Goal: Navigation & Orientation: Find specific page/section

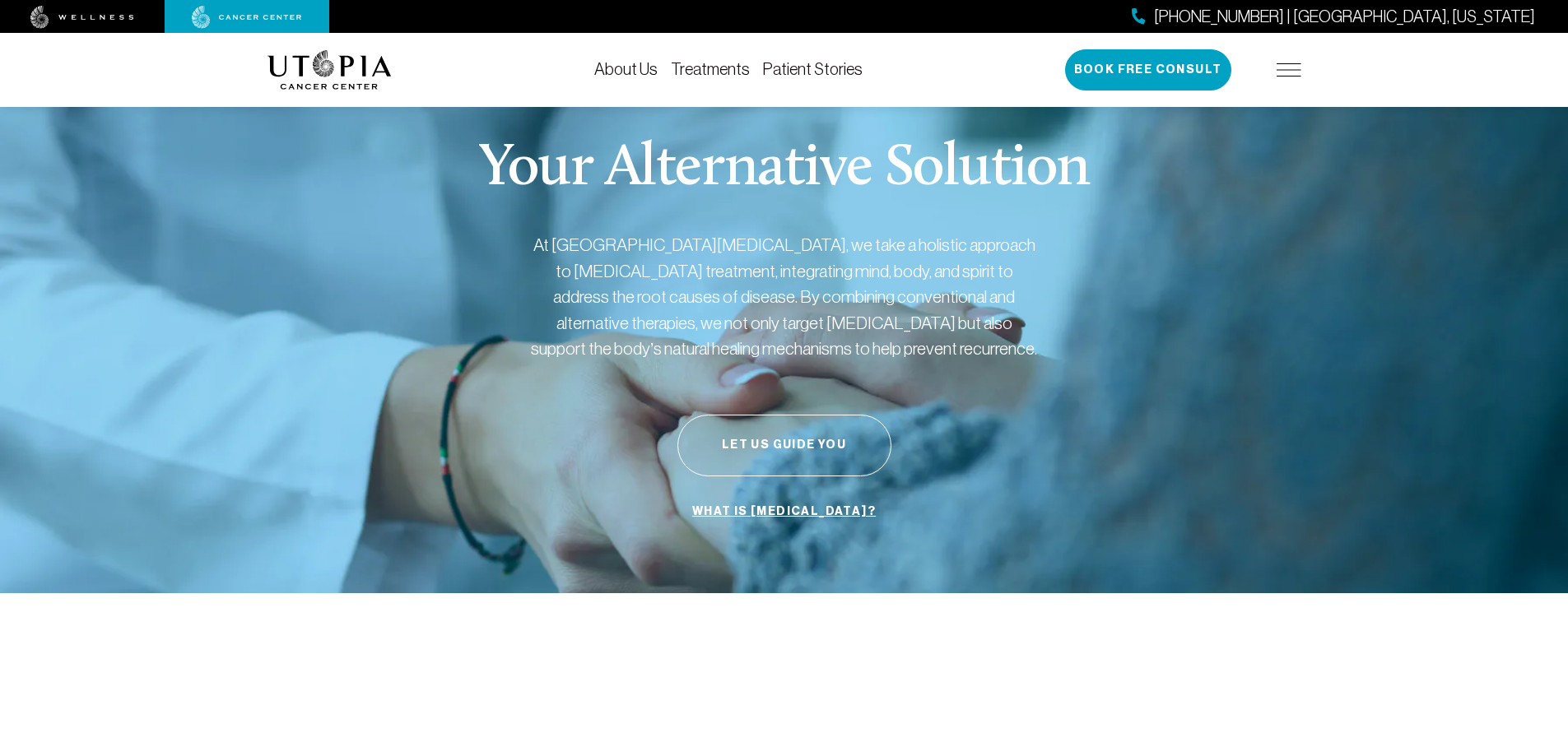
click at [1296, 69] on img at bounding box center [1289, 70] width 25 height 13
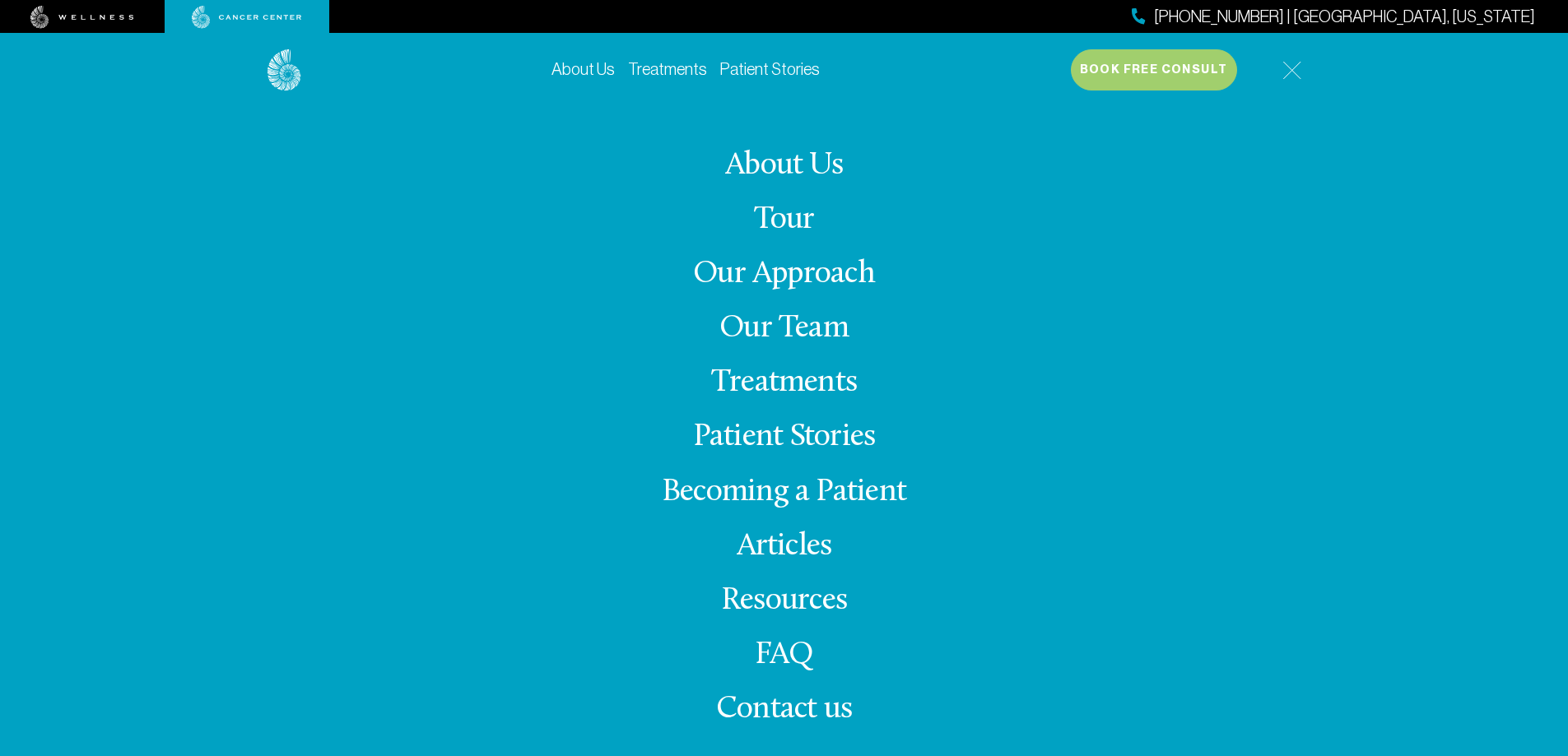
click at [776, 710] on span "Contact us" at bounding box center [784, 710] width 136 height 32
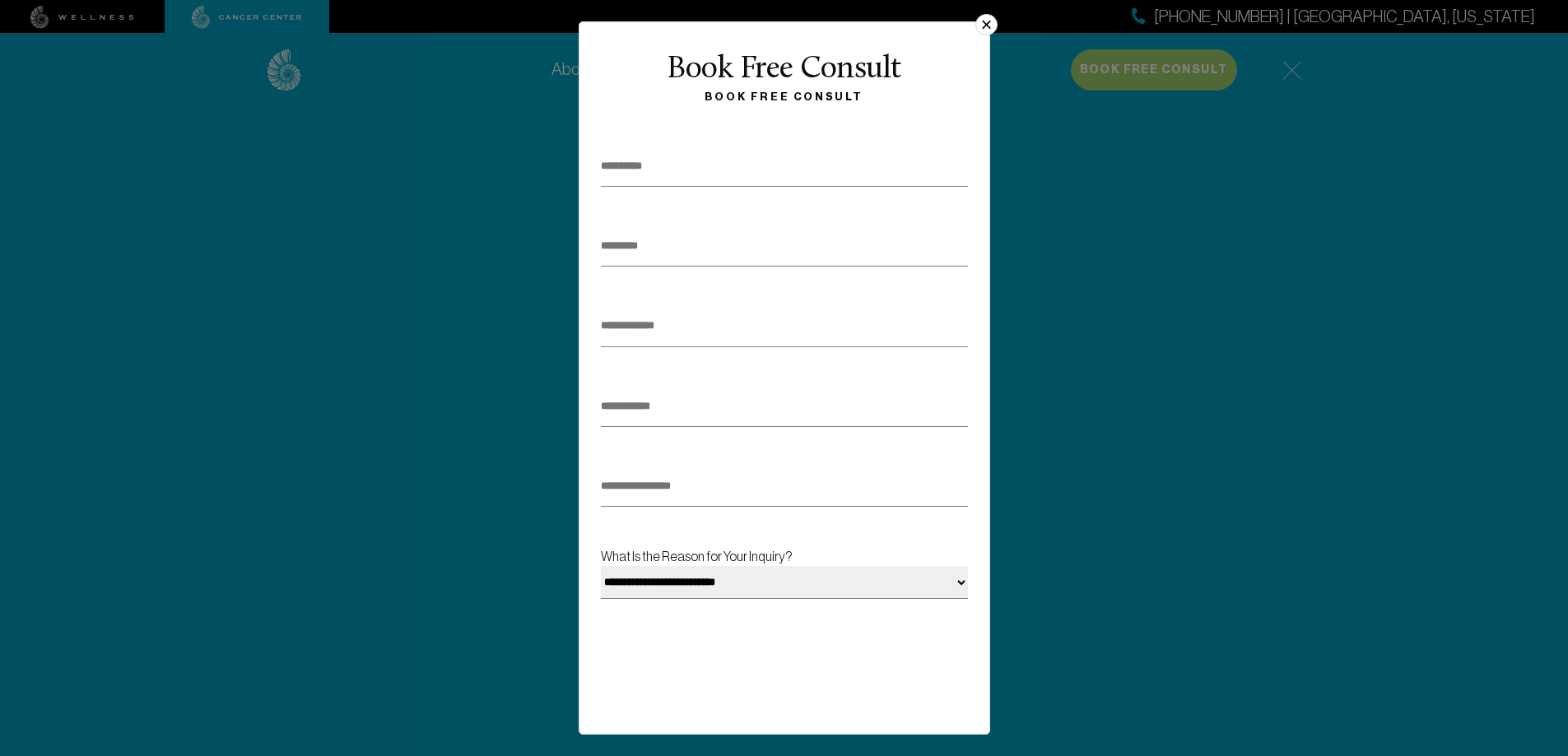
click at [990, 26] on button "×" at bounding box center [986, 25] width 21 height 21
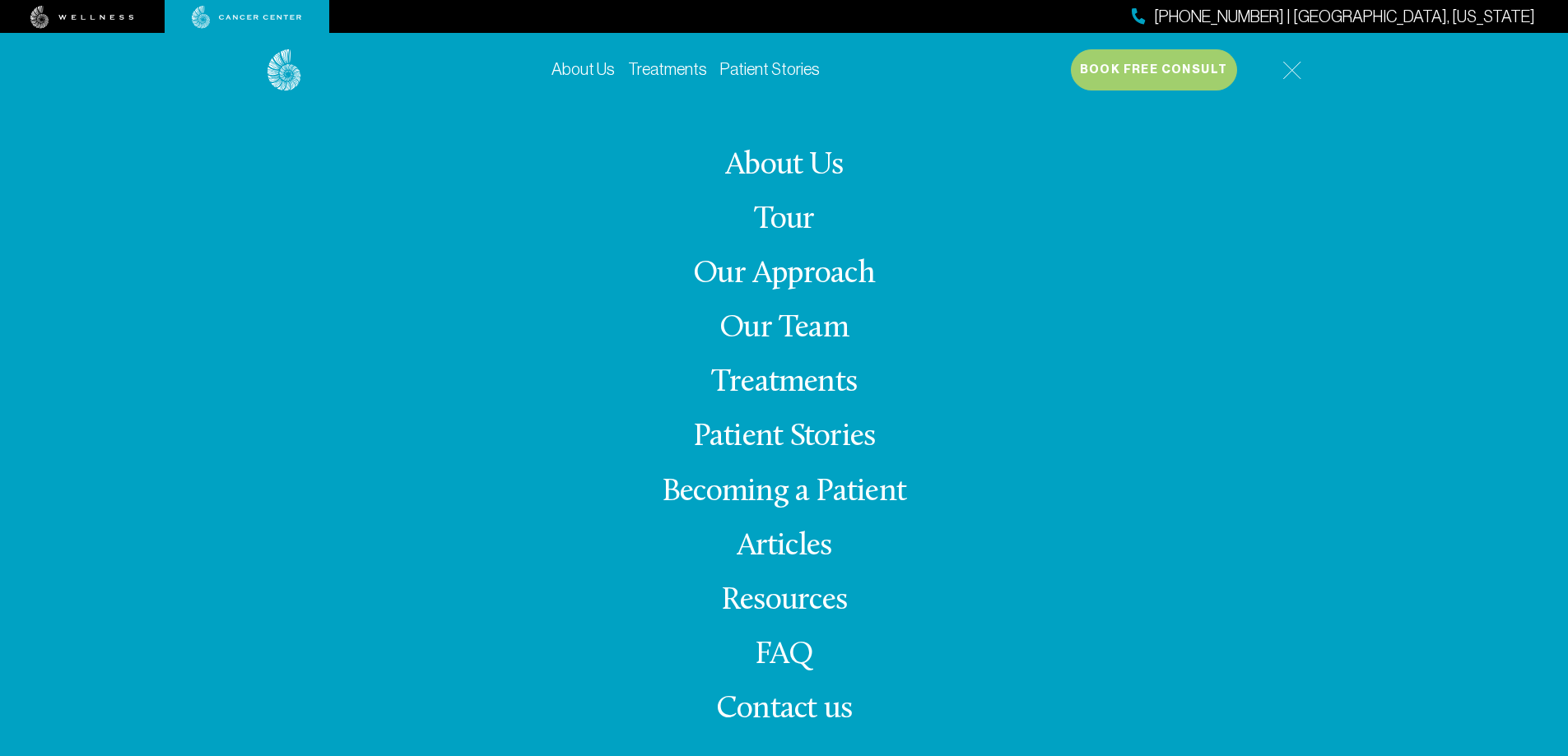
click at [785, 173] on link "About Us" at bounding box center [784, 166] width 118 height 32
